Goal: Navigation & Orientation: Find specific page/section

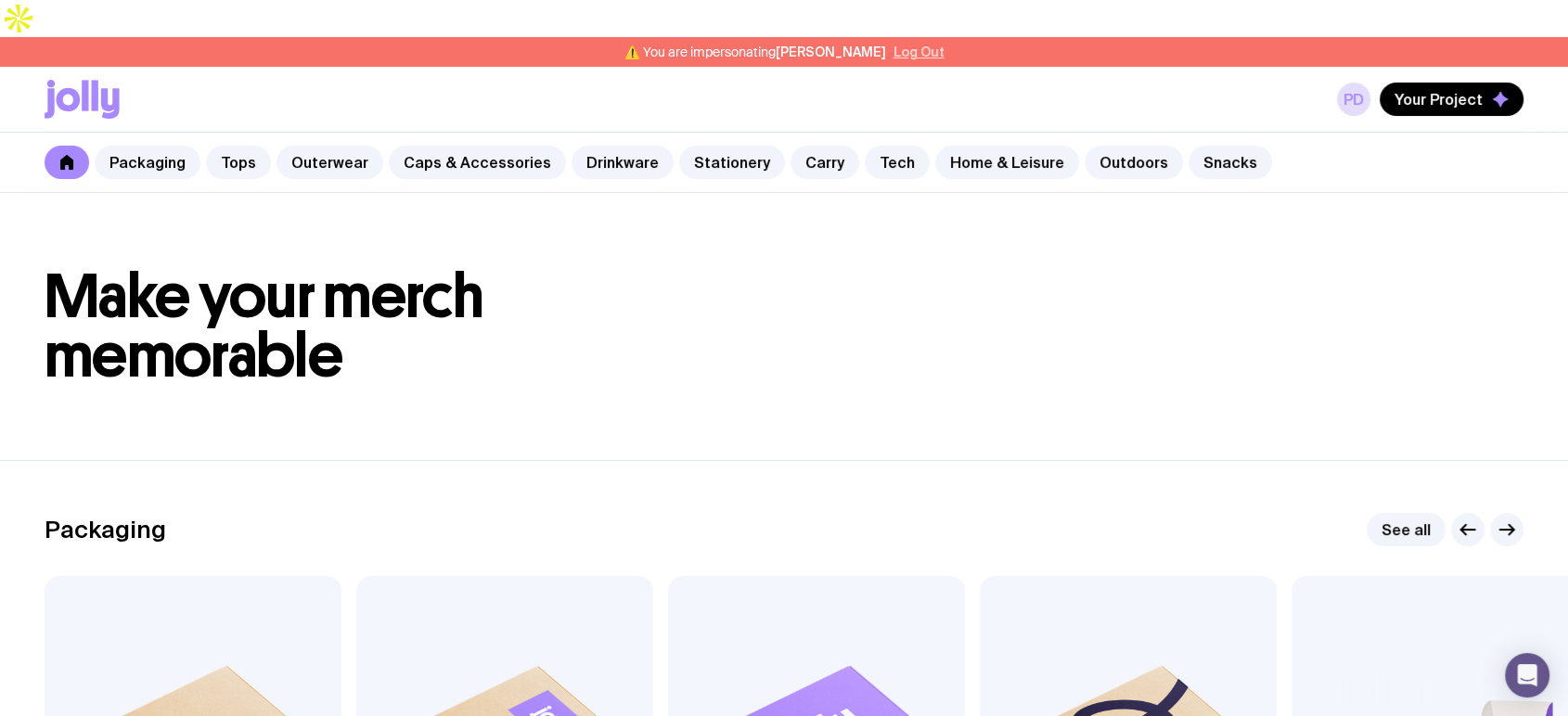
click at [917, 45] on button "Log Out" at bounding box center [919, 52] width 51 height 15
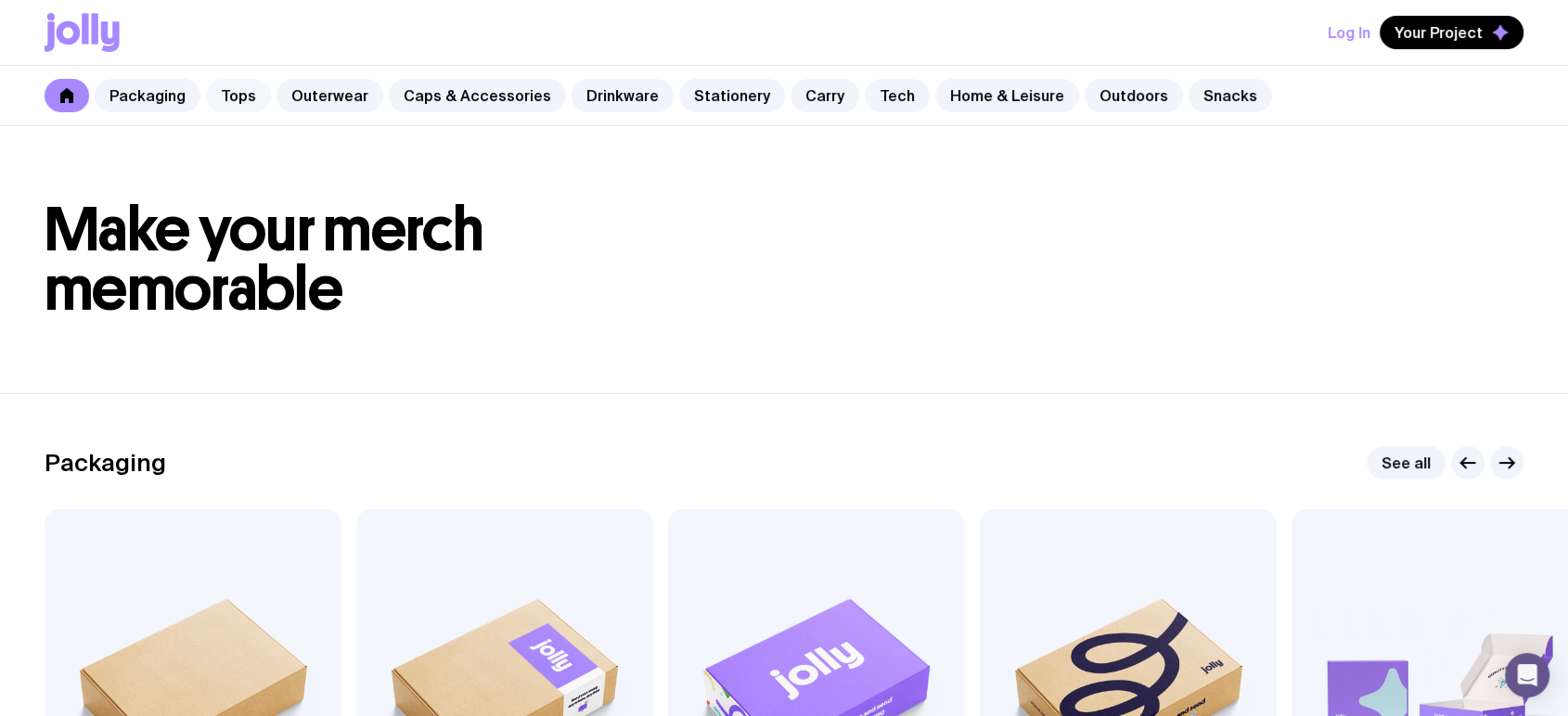
click at [240, 96] on link "Tops" at bounding box center [238, 95] width 65 height 33
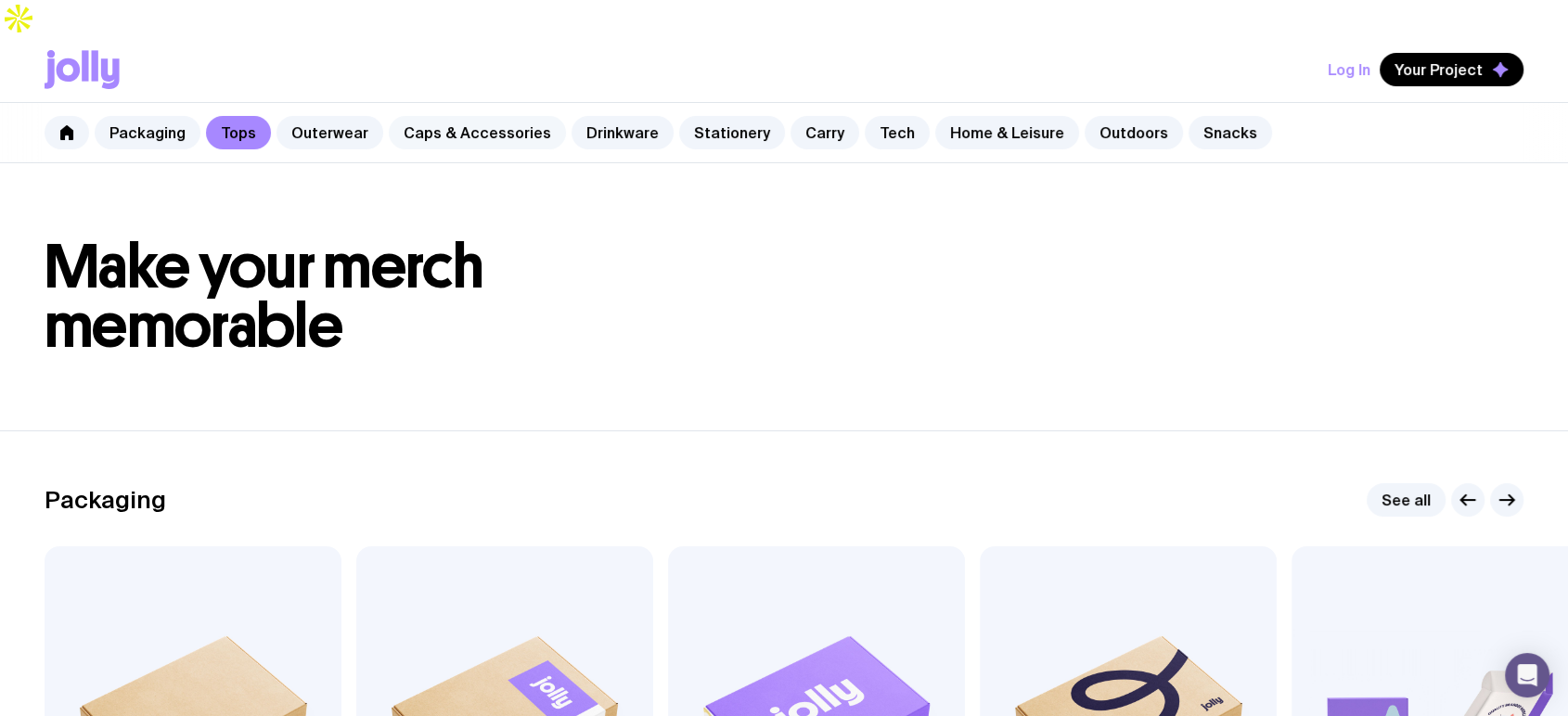
click at [419, 116] on link "Caps & Accessories" at bounding box center [477, 132] width 177 height 33
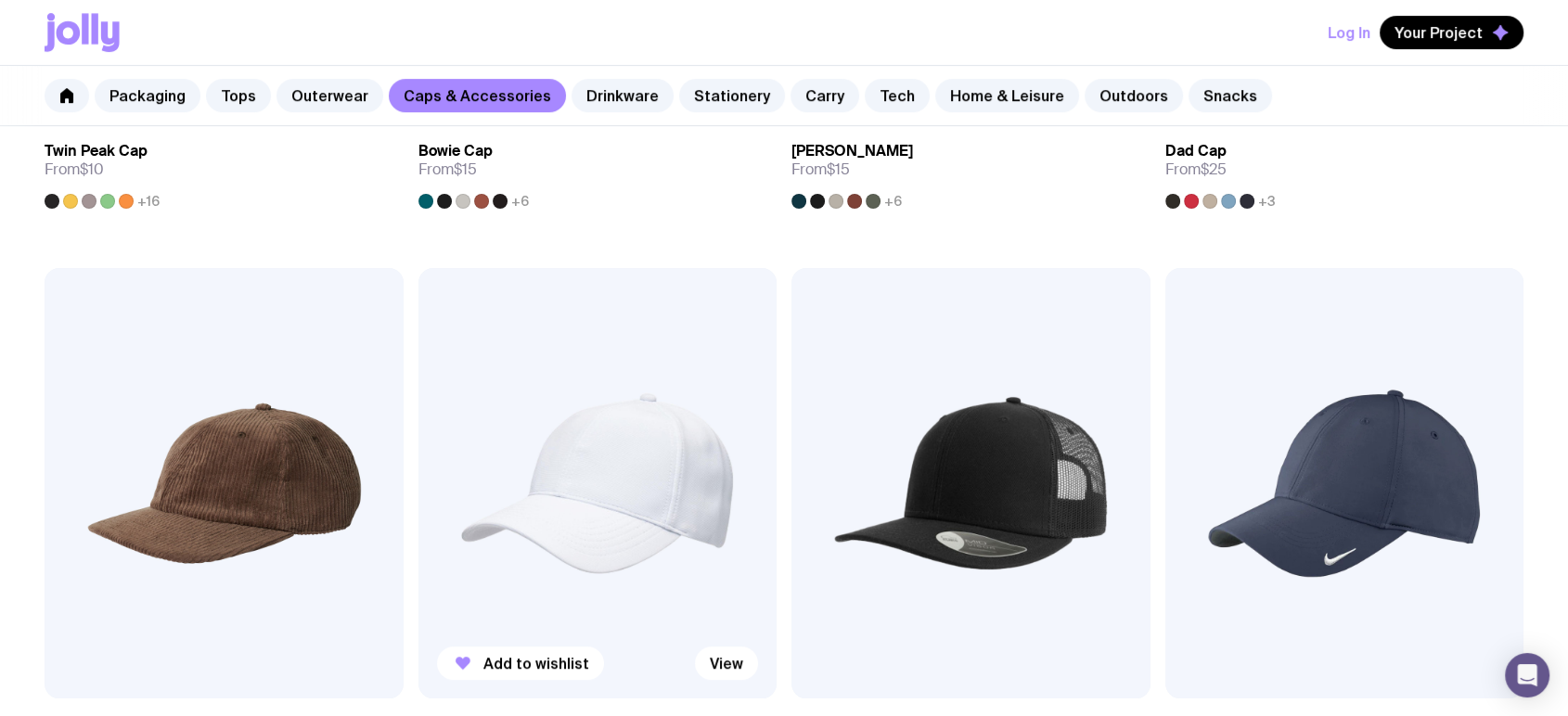
scroll to position [1099, 0]
